Goal: Information Seeking & Learning: Learn about a topic

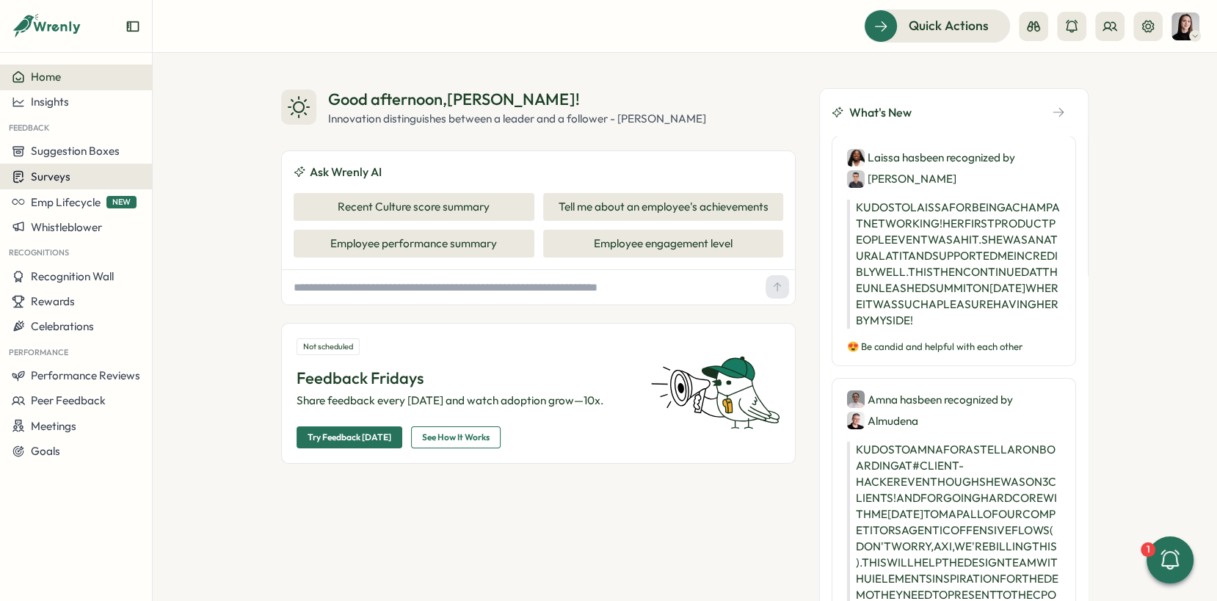
click at [72, 175] on div "Surveys" at bounding box center [76, 176] width 128 height 14
click at [175, 138] on div "Insights" at bounding box center [210, 149] width 121 height 28
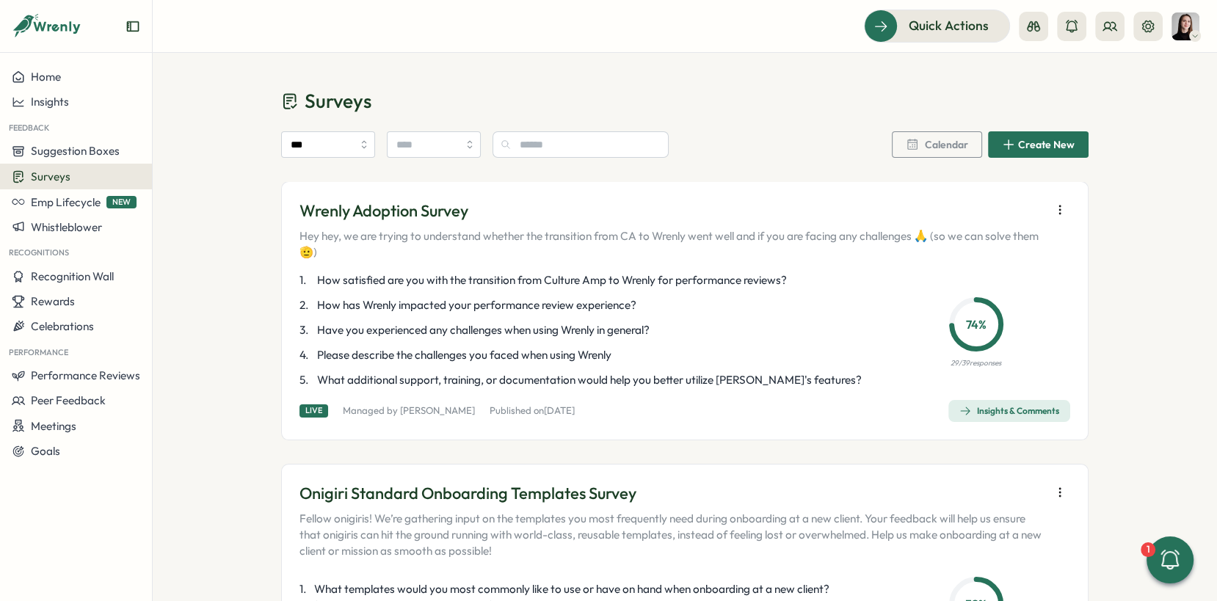
click at [1001, 415] on div "Insights & Comments" at bounding box center [1009, 411] width 100 height 12
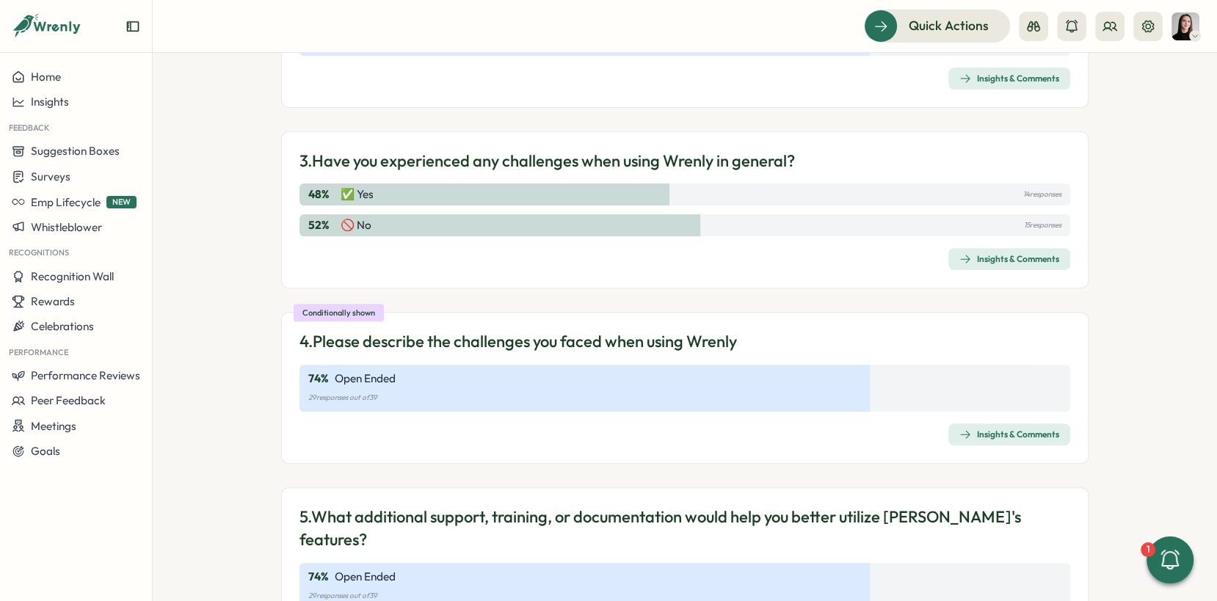
scroll to position [569, 0]
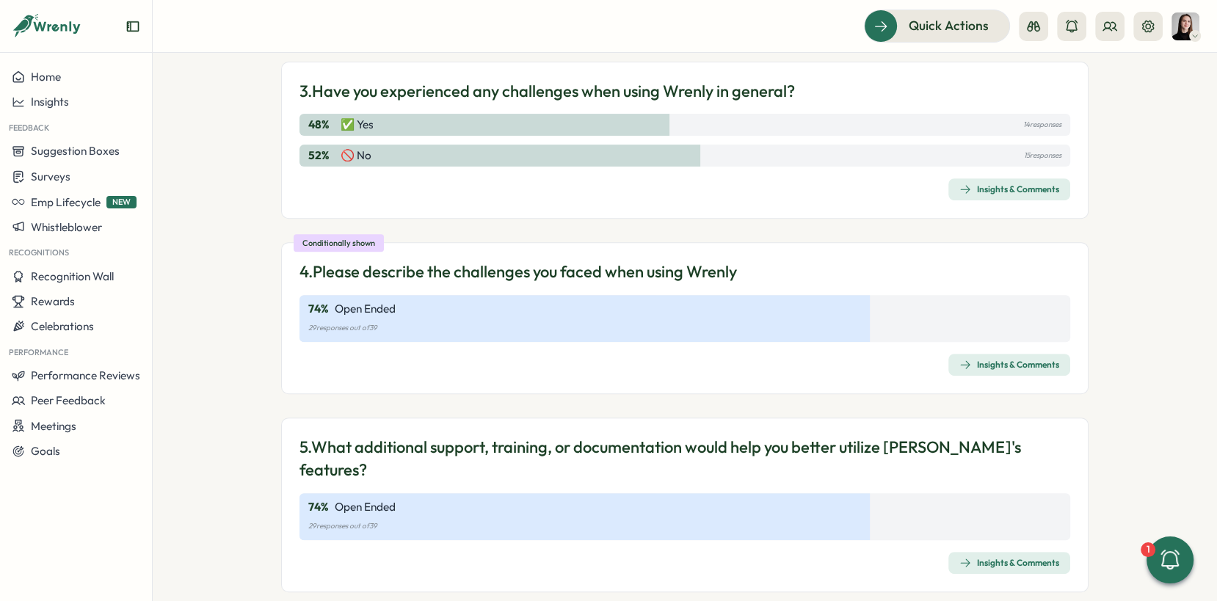
click at [963, 557] on icon "button" at bounding box center [965, 563] width 12 height 12
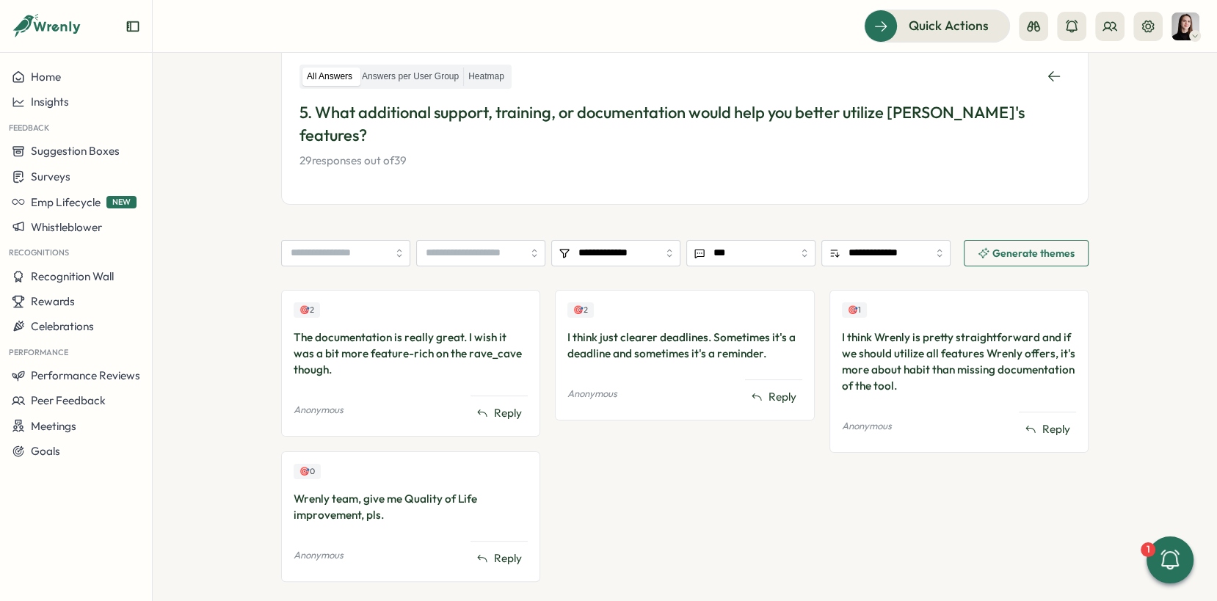
scroll to position [242, 0]
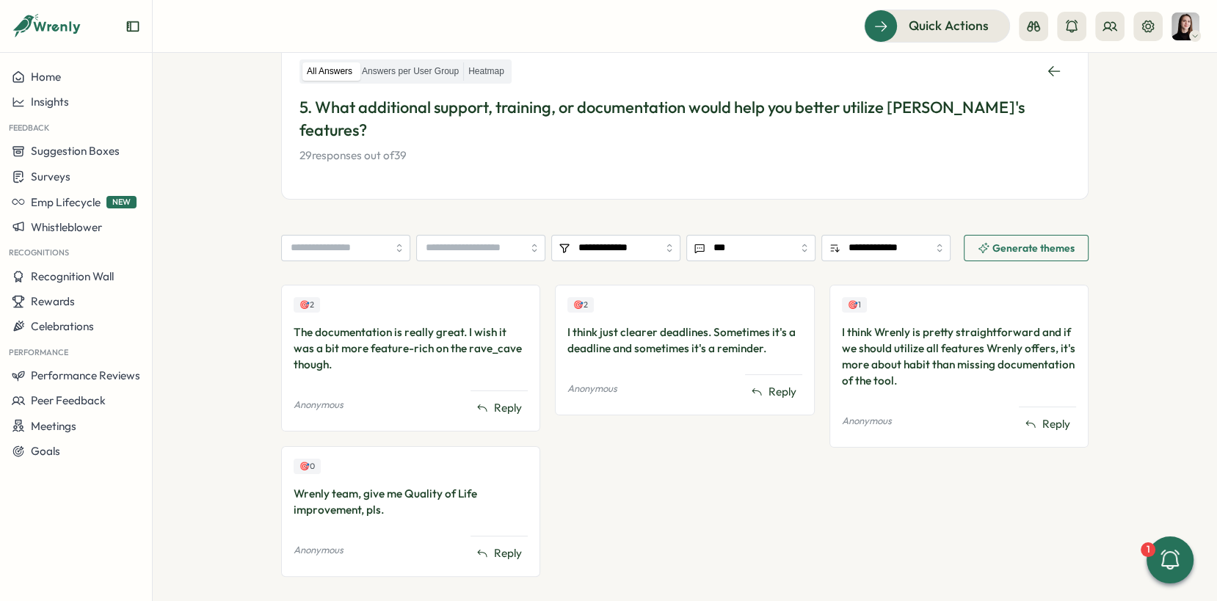
click at [217, 279] on section "**********" at bounding box center [685, 327] width 1064 height 548
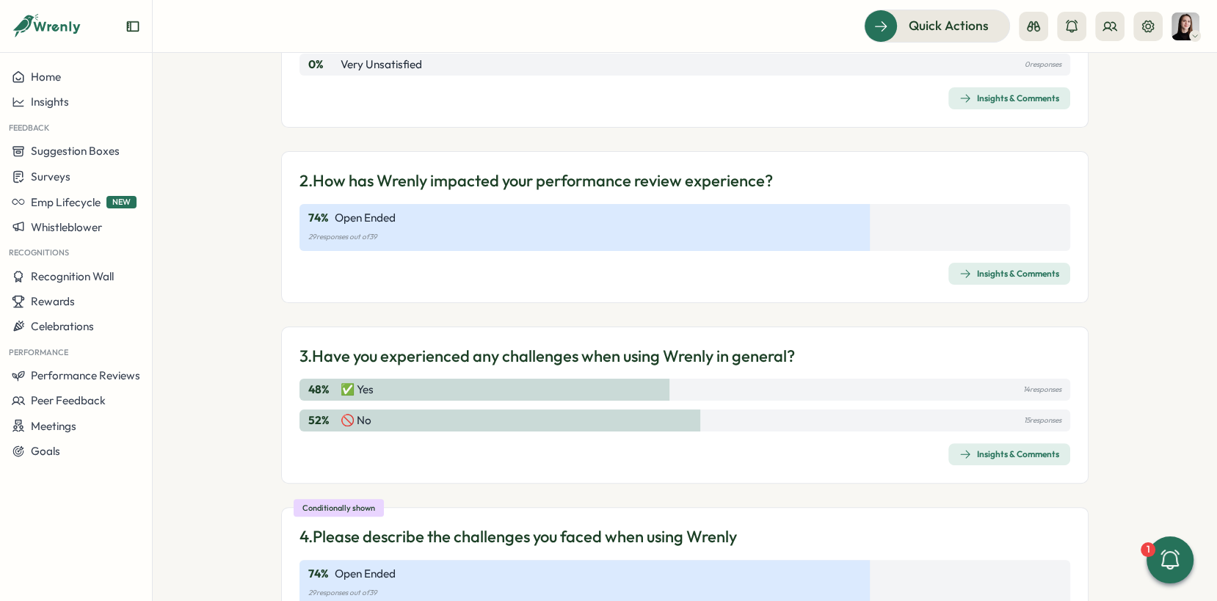
scroll to position [569, 0]
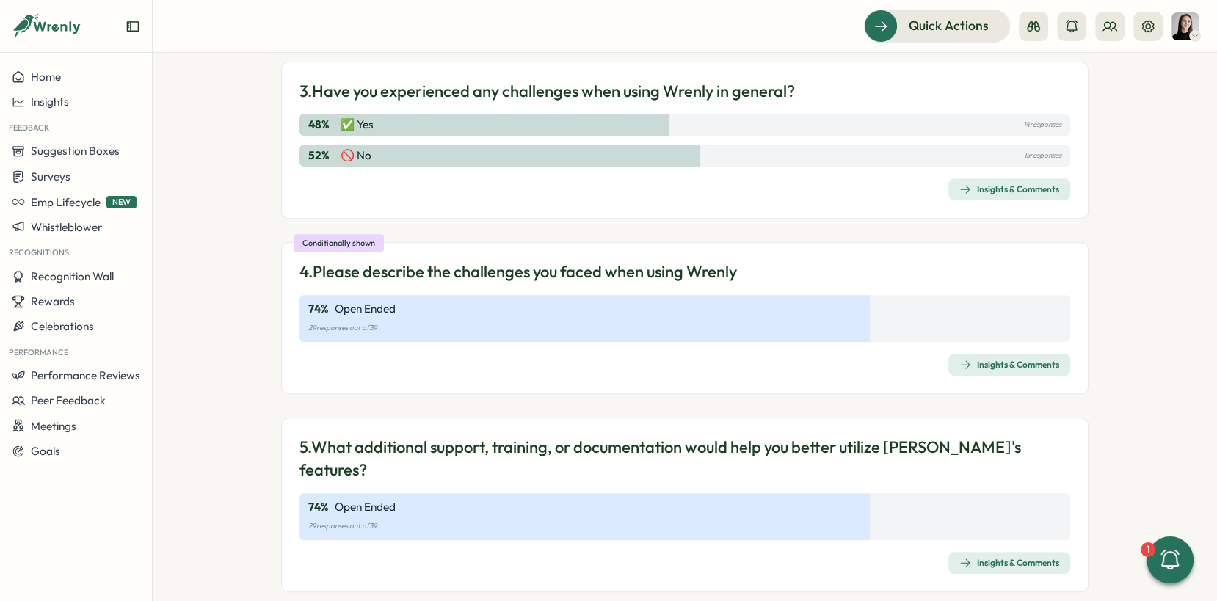
drag, startPoint x: 401, startPoint y: 323, endPoint x: 368, endPoint y: 320, distance: 33.1
click at [395, 320] on p "29 responses out of 39" at bounding box center [684, 328] width 753 height 16
click at [992, 365] on div "Insights & Comments" at bounding box center [1009, 365] width 100 height 12
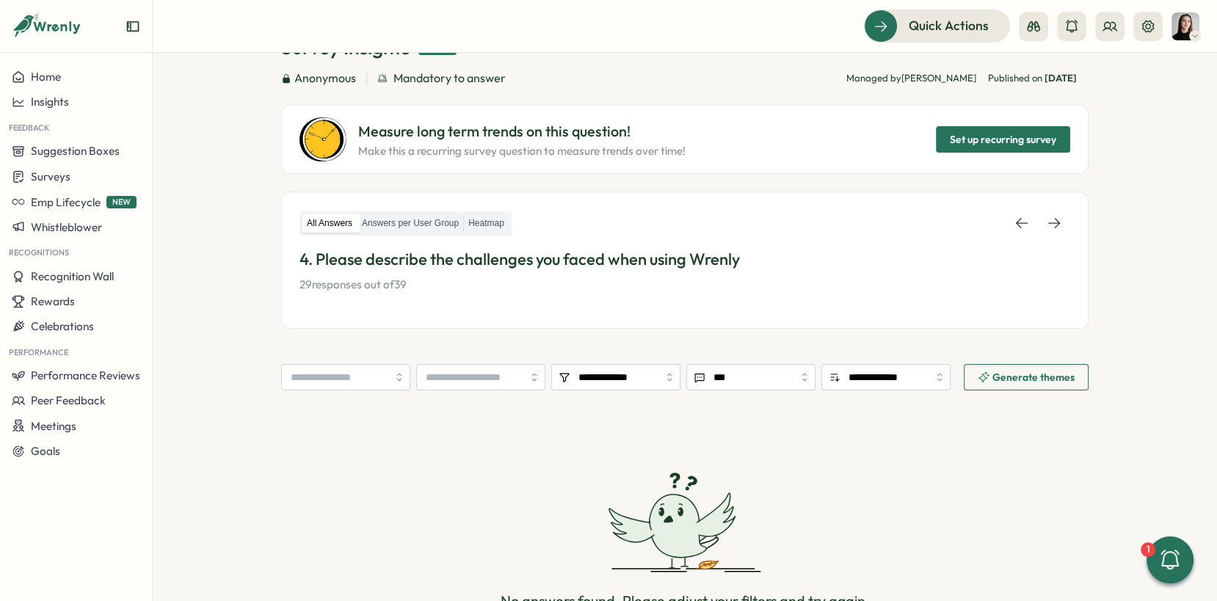
scroll to position [194, 0]
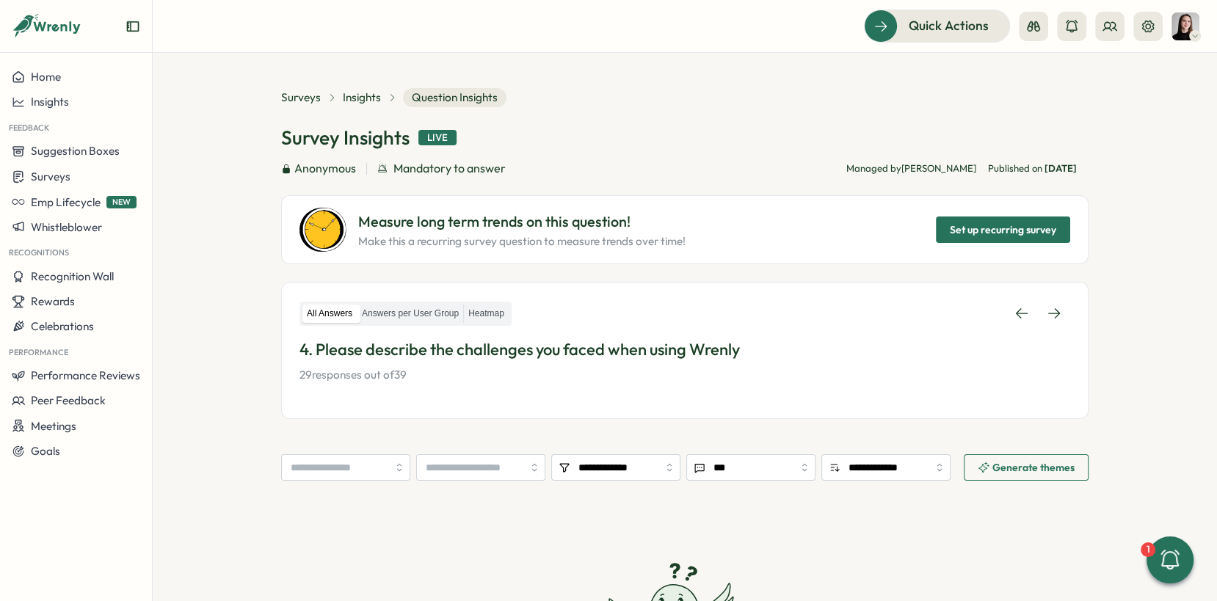
click at [353, 106] on div "Surveys Insights Question Insights" at bounding box center [393, 97] width 225 height 19
click at [352, 96] on span "Insights" at bounding box center [362, 98] width 38 height 16
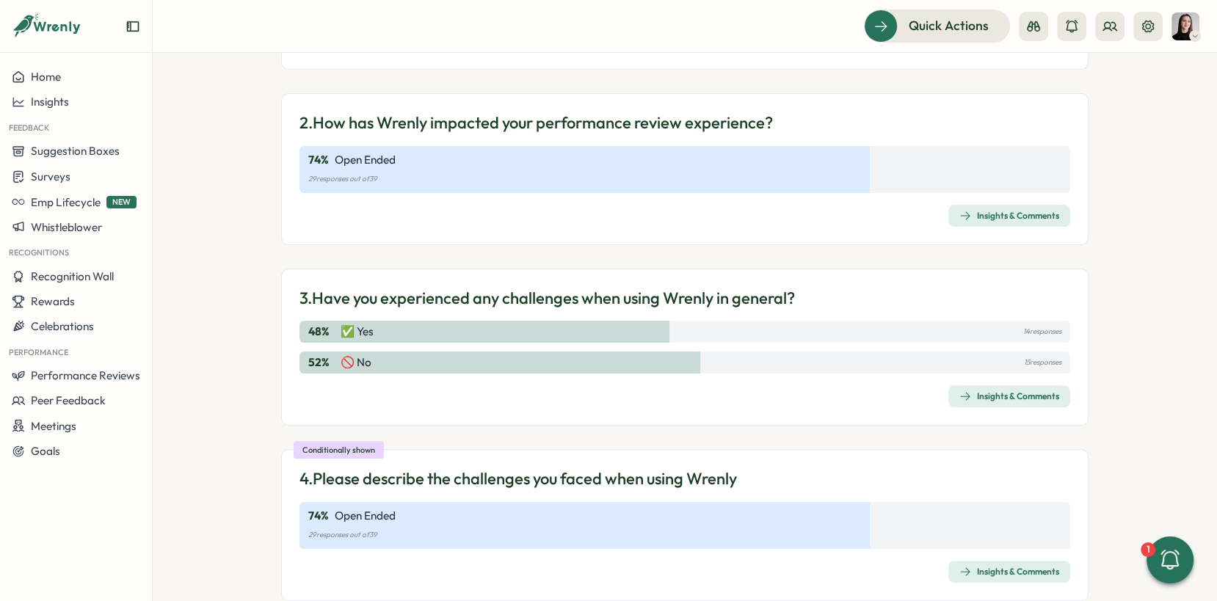
scroll to position [569, 0]
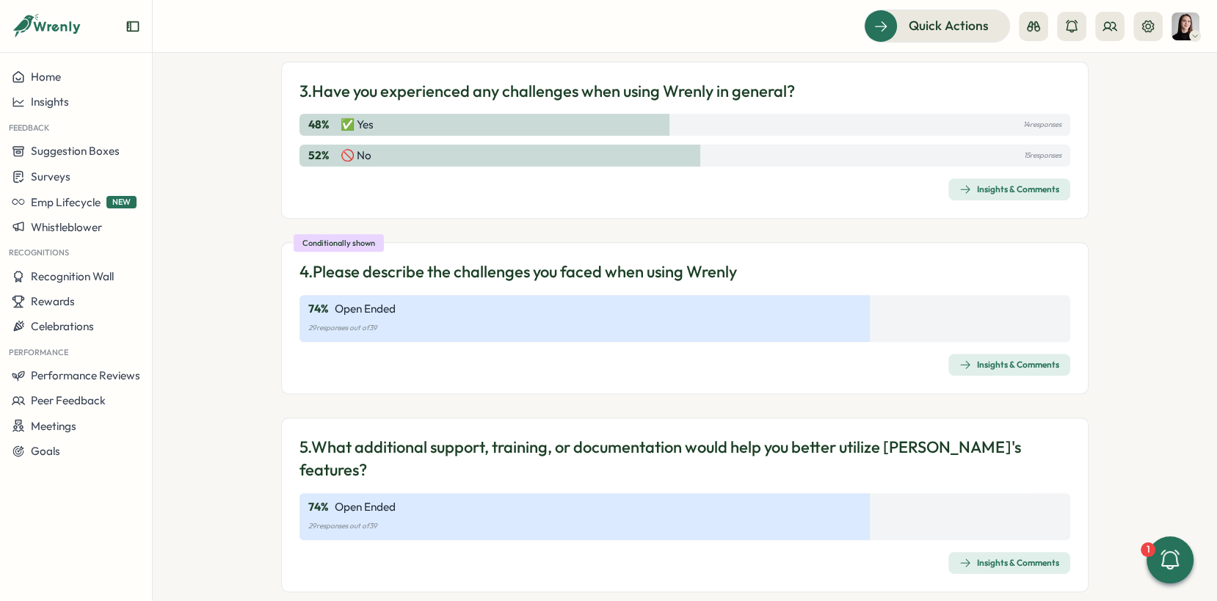
click at [1008, 367] on div "Insights & Comments" at bounding box center [1009, 365] width 100 height 12
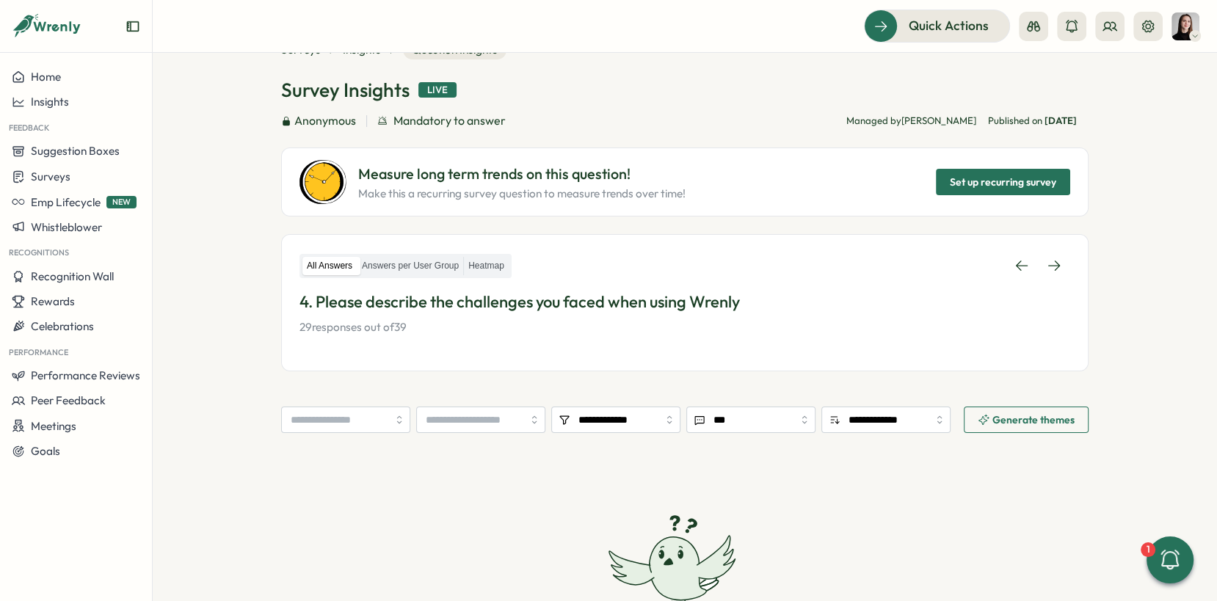
scroll to position [55, 0]
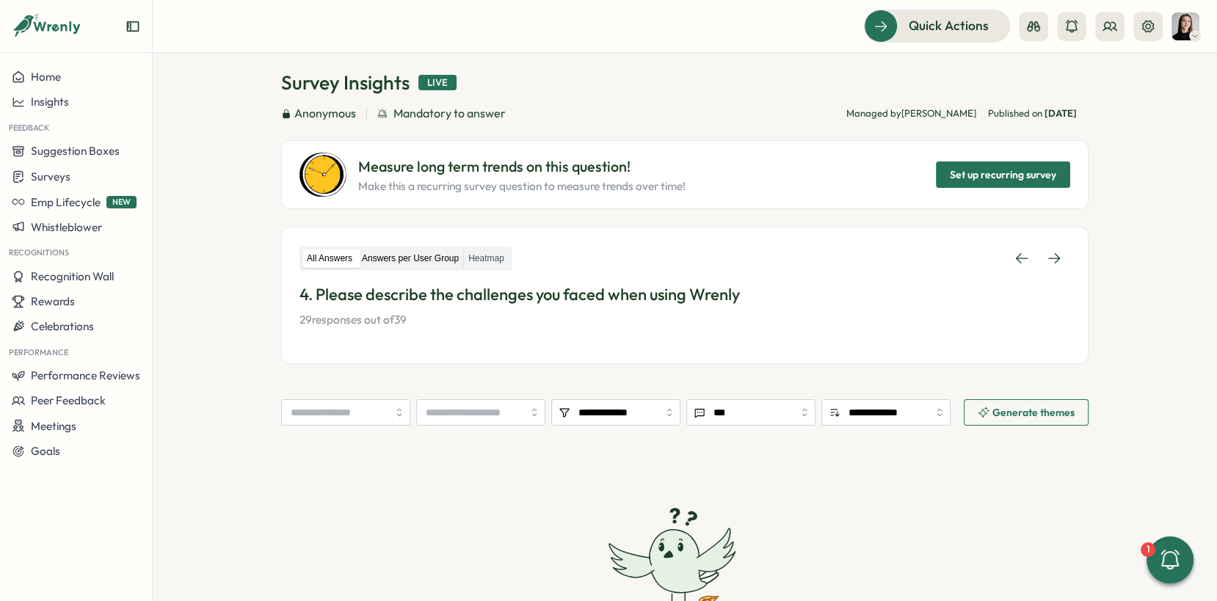
click at [408, 258] on label "Answers per User Group" at bounding box center [410, 258] width 106 height 18
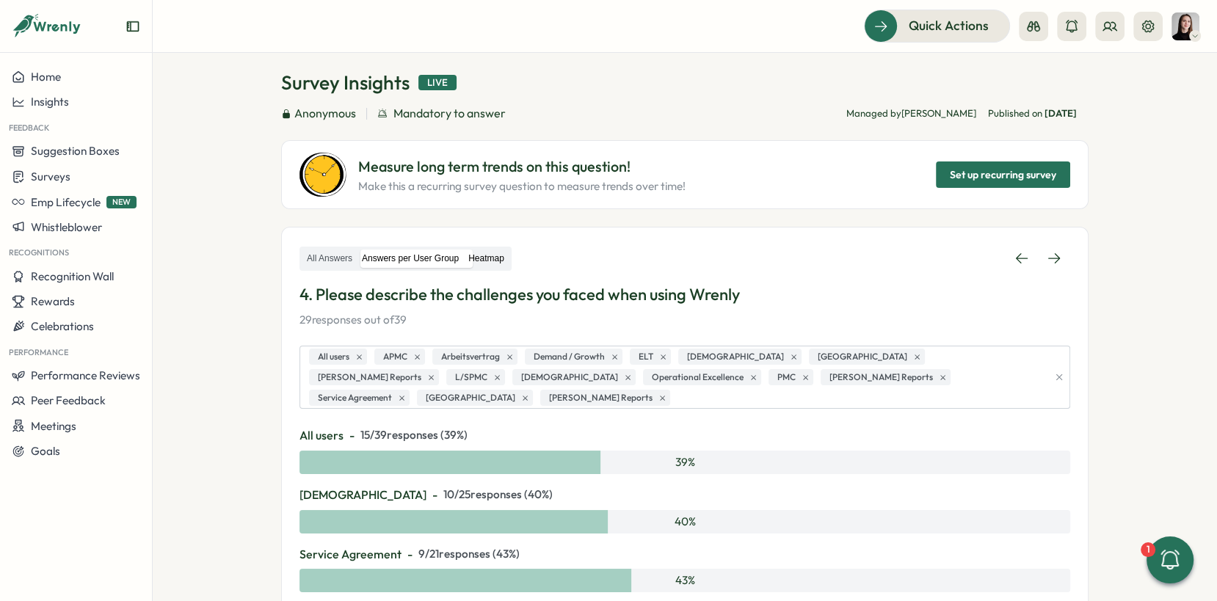
click at [507, 262] on label "Heatmap" at bounding box center [486, 258] width 45 height 18
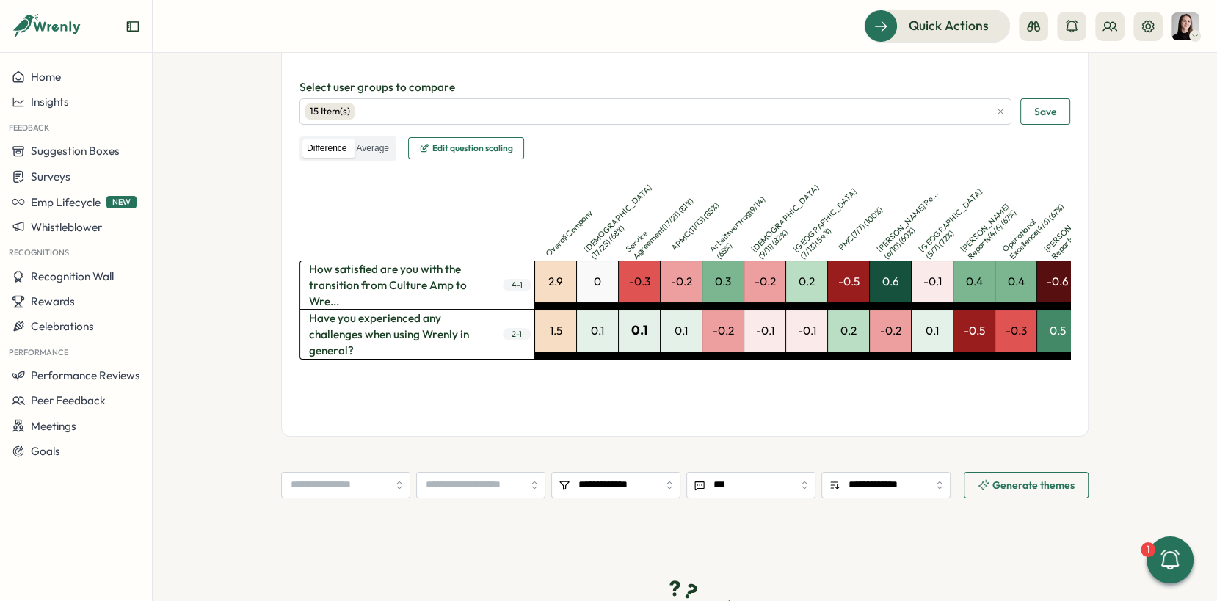
scroll to position [338, 0]
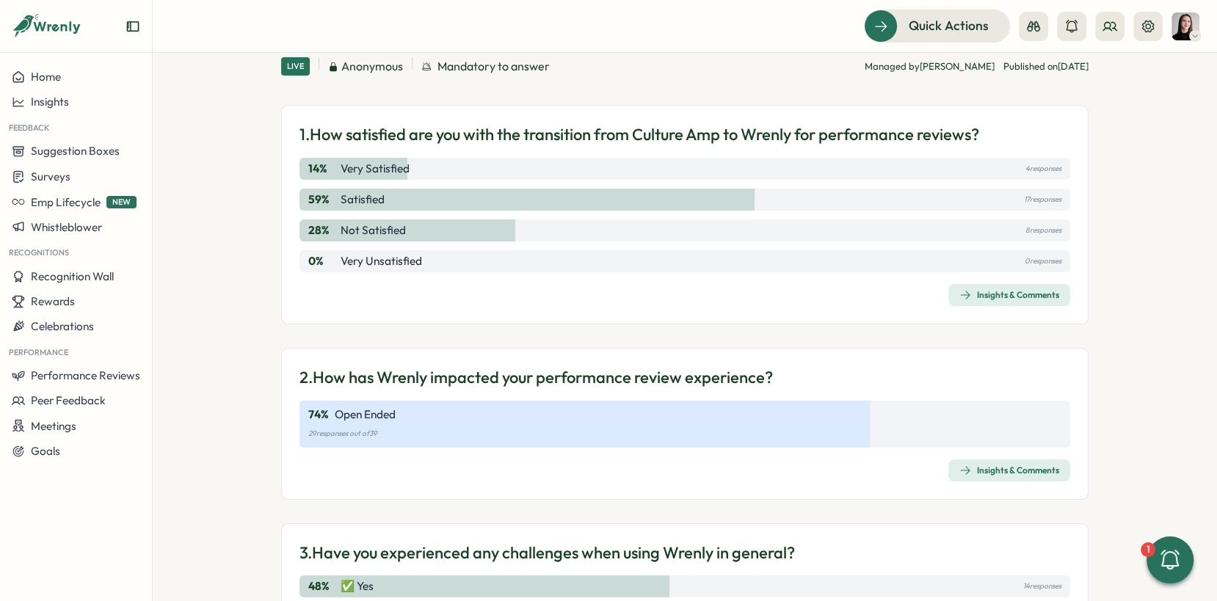
scroll to position [122, 0]
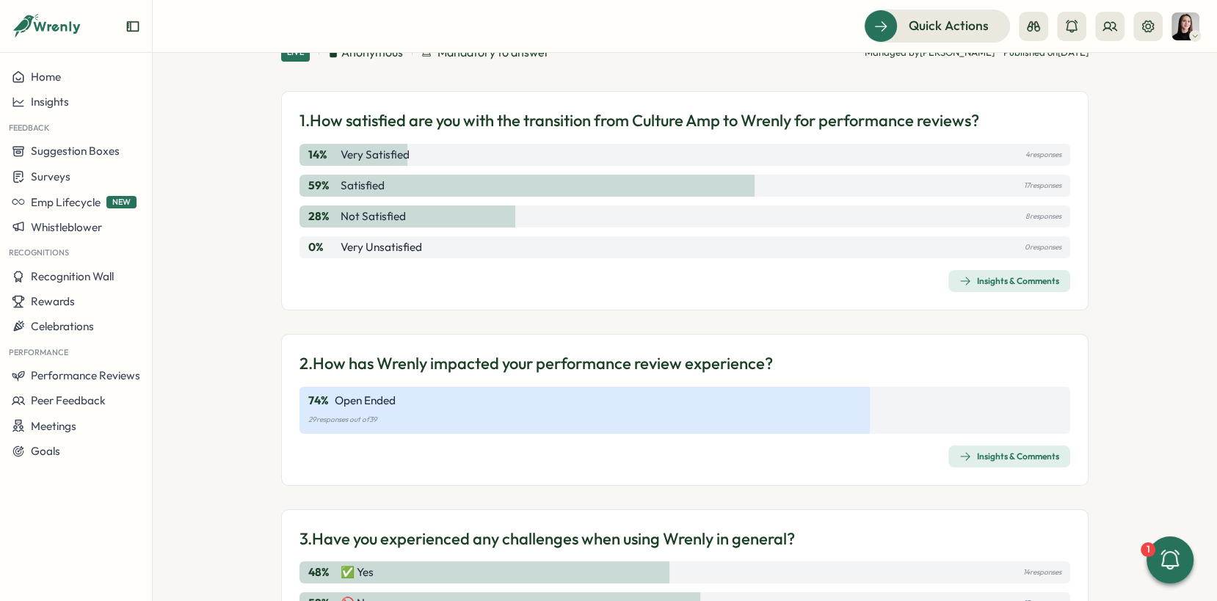
click at [959, 448] on span "Insights & Comments" at bounding box center [1009, 456] width 100 height 21
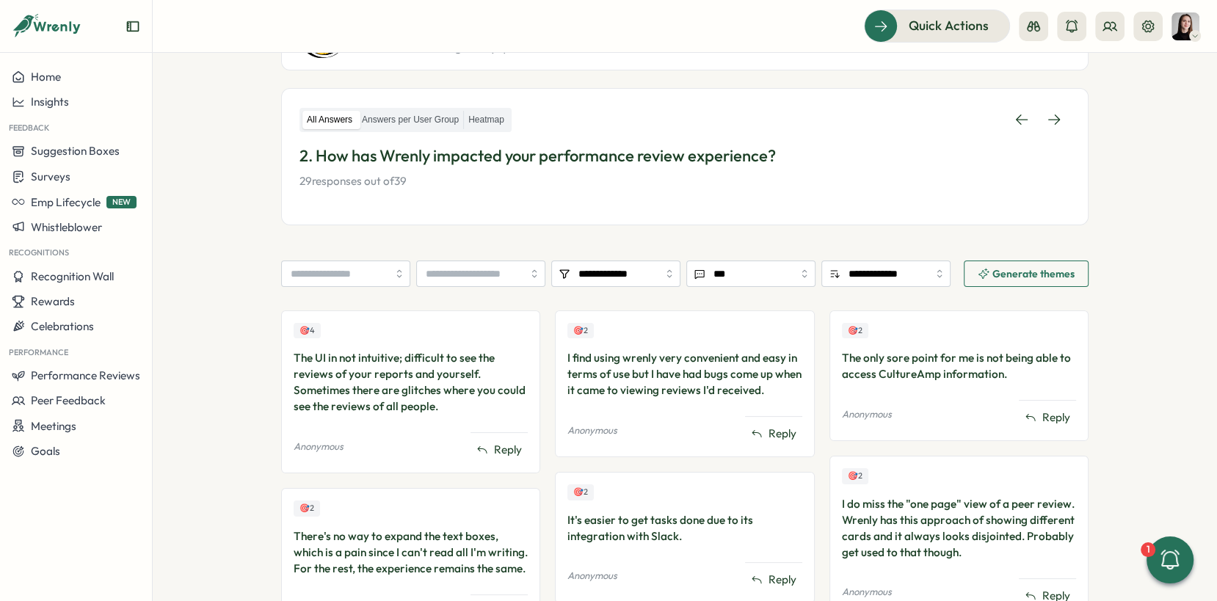
scroll to position [222, 0]
